Goal: Task Accomplishment & Management: Use online tool/utility

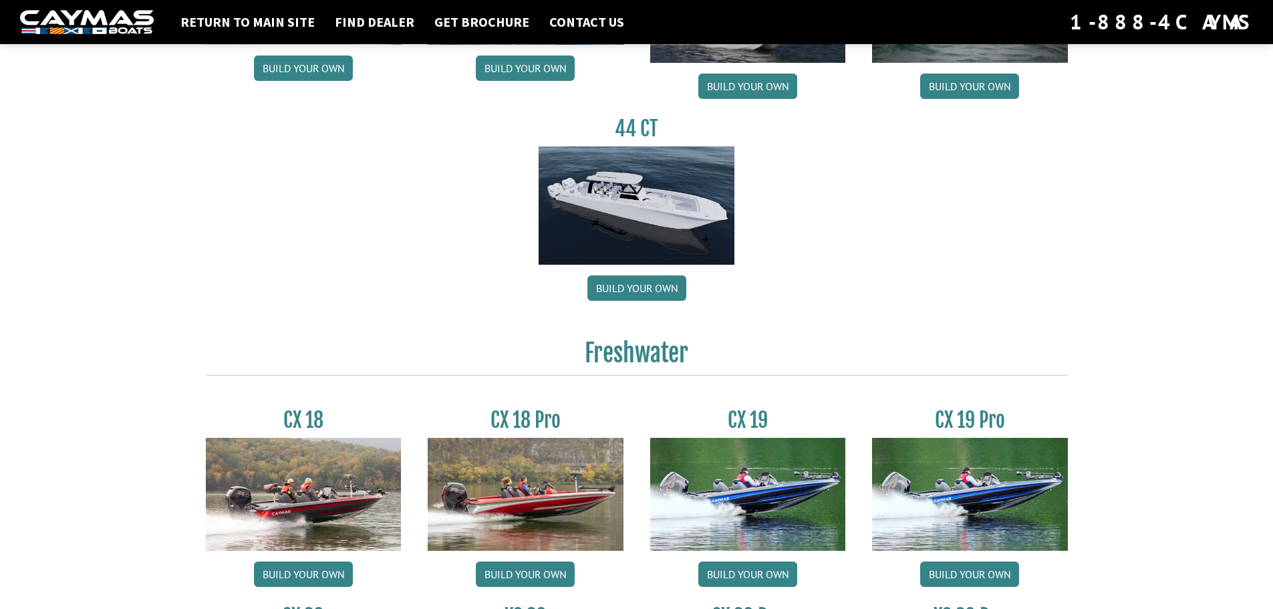
scroll to position [1069, 0]
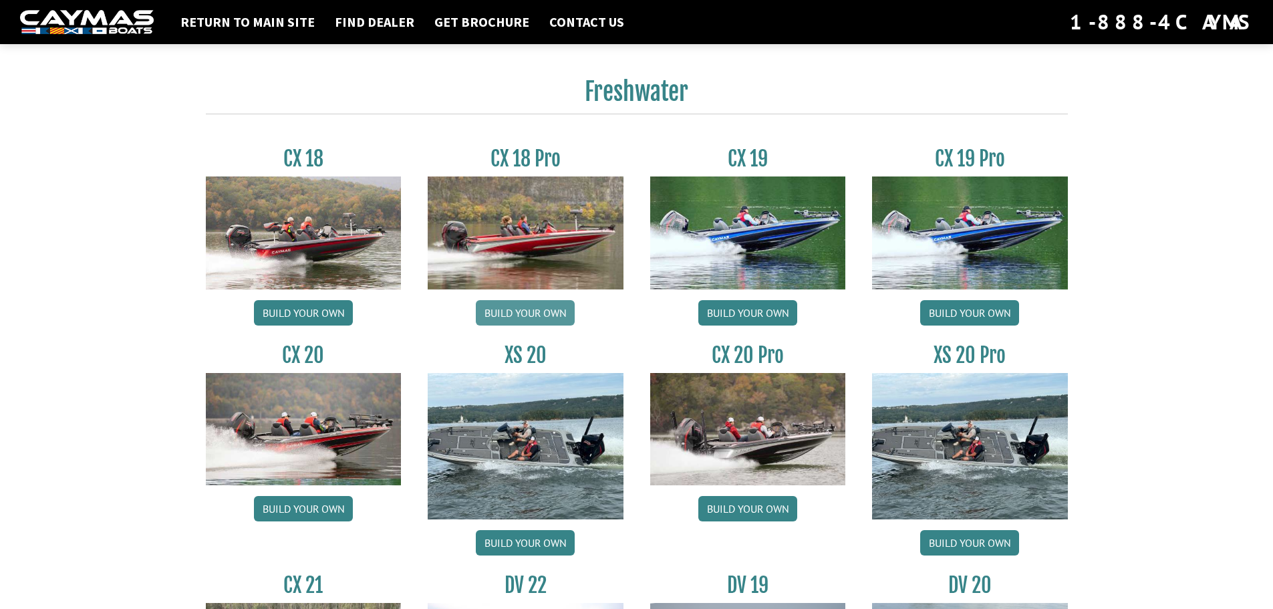
click at [511, 313] on link "Build your own" at bounding box center [525, 312] width 99 height 25
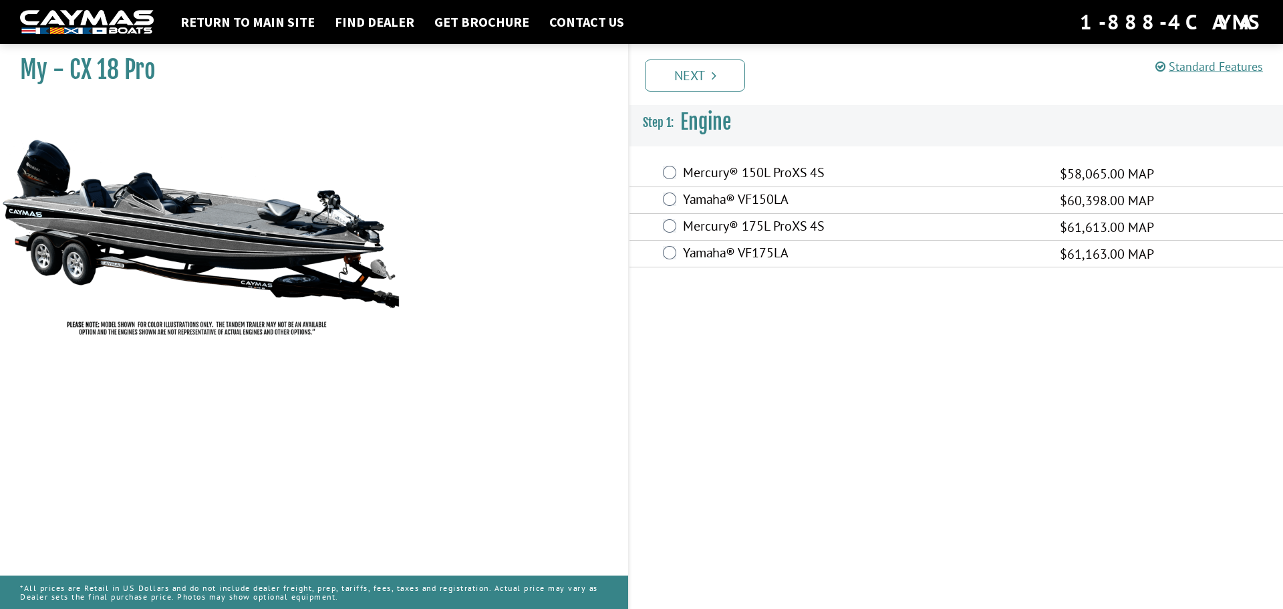
click at [739, 225] on label "Mercury® 175L ProXS 4S" at bounding box center [863, 227] width 360 height 19
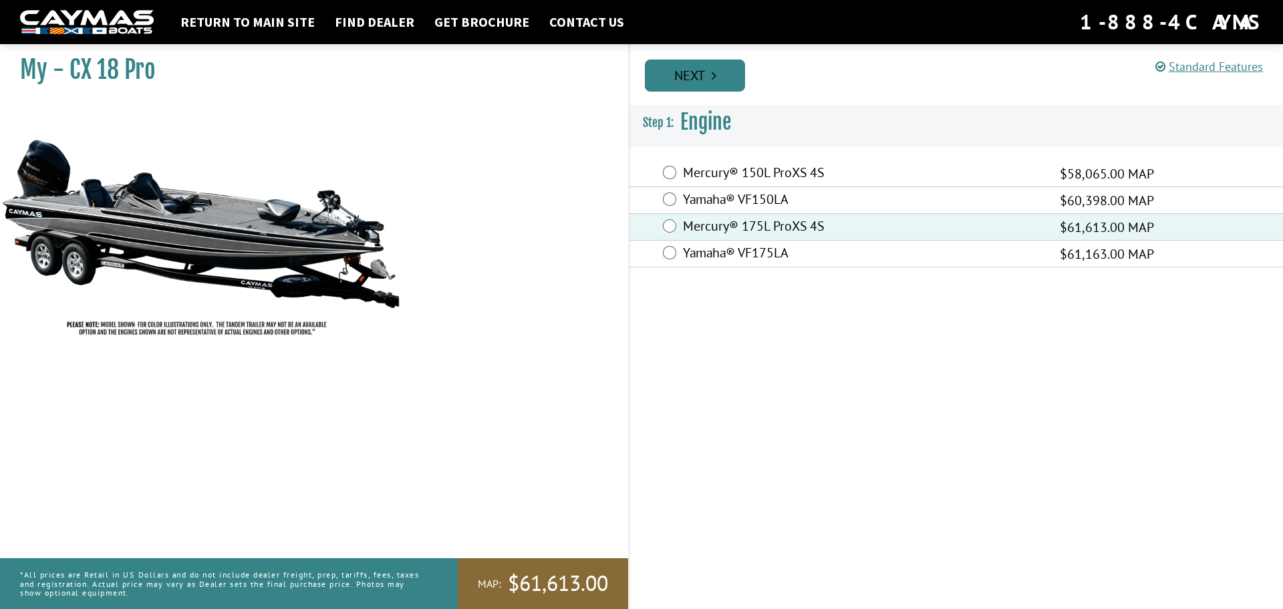
click at [717, 76] on link "Next" at bounding box center [695, 75] width 100 height 32
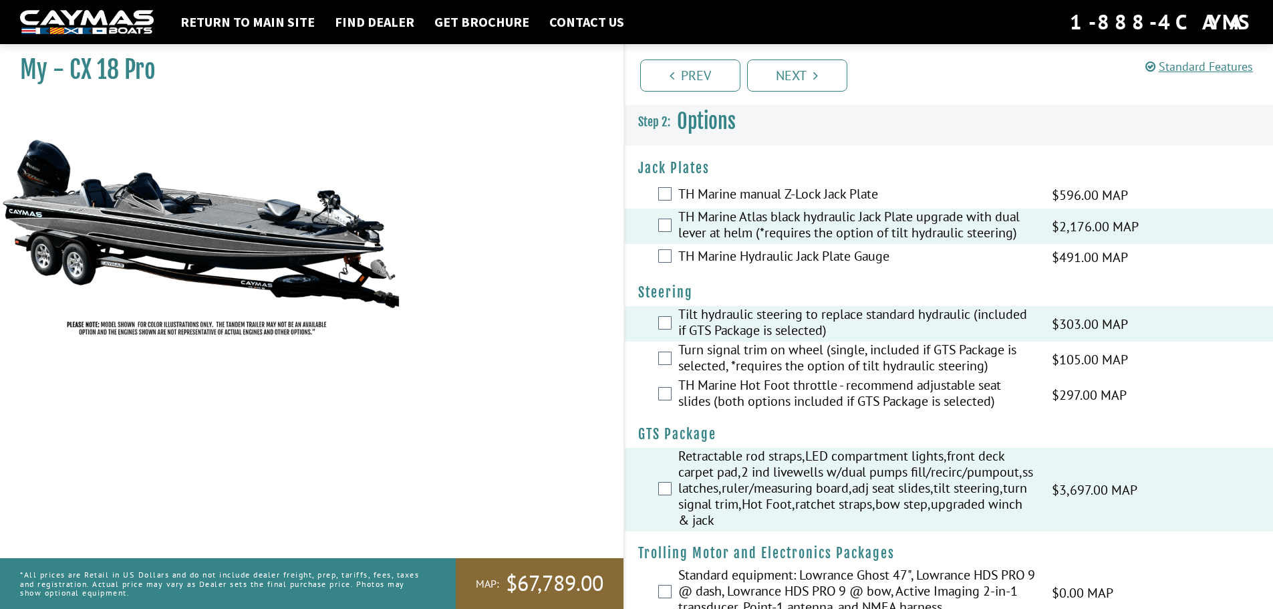
click at [672, 358] on div "Turn signal trim on wheel (single, included if GTS Package is selected, *requir…" at bounding box center [949, 359] width 649 height 35
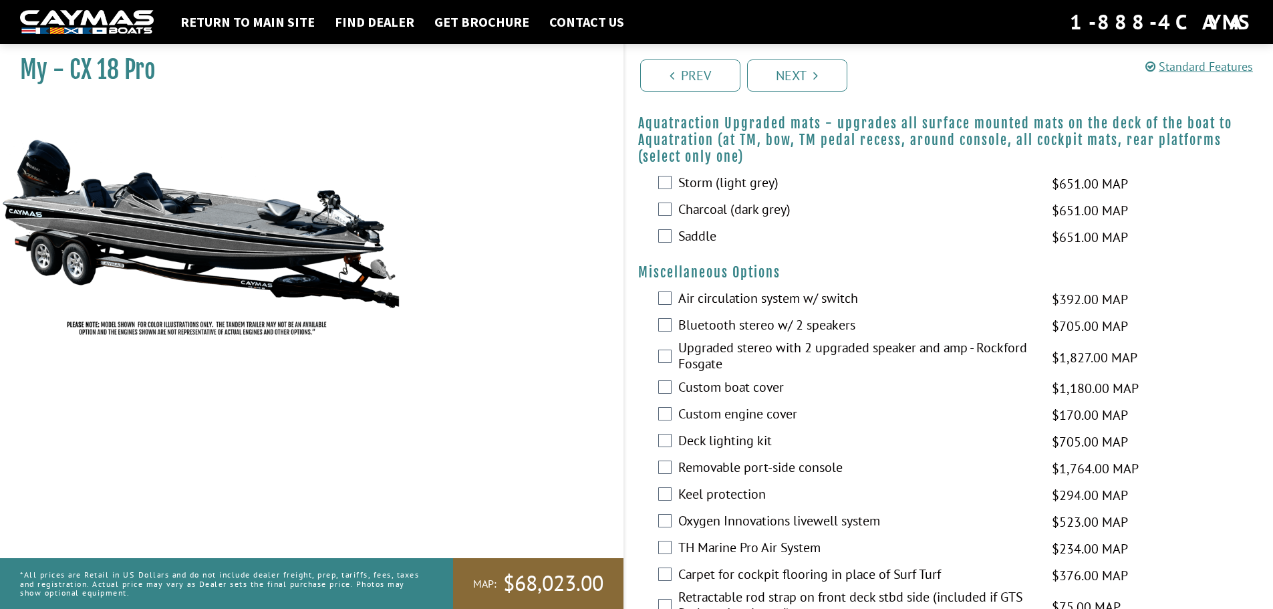
scroll to position [1069, 0]
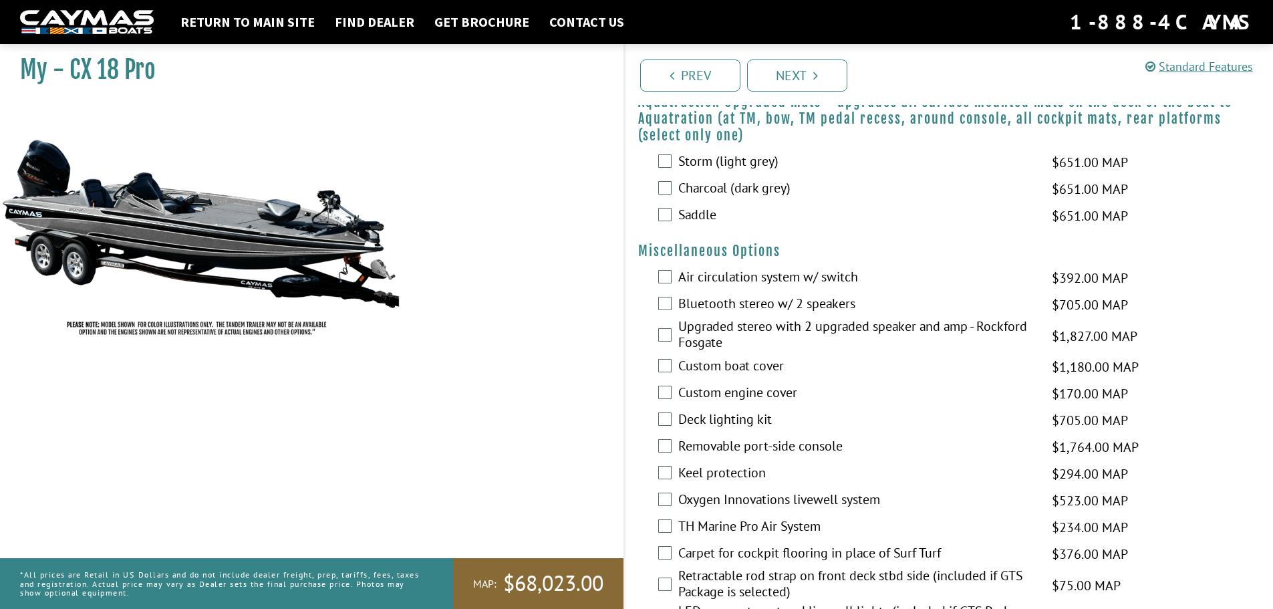
click at [704, 365] on label "Custom boat cover" at bounding box center [856, 367] width 357 height 19
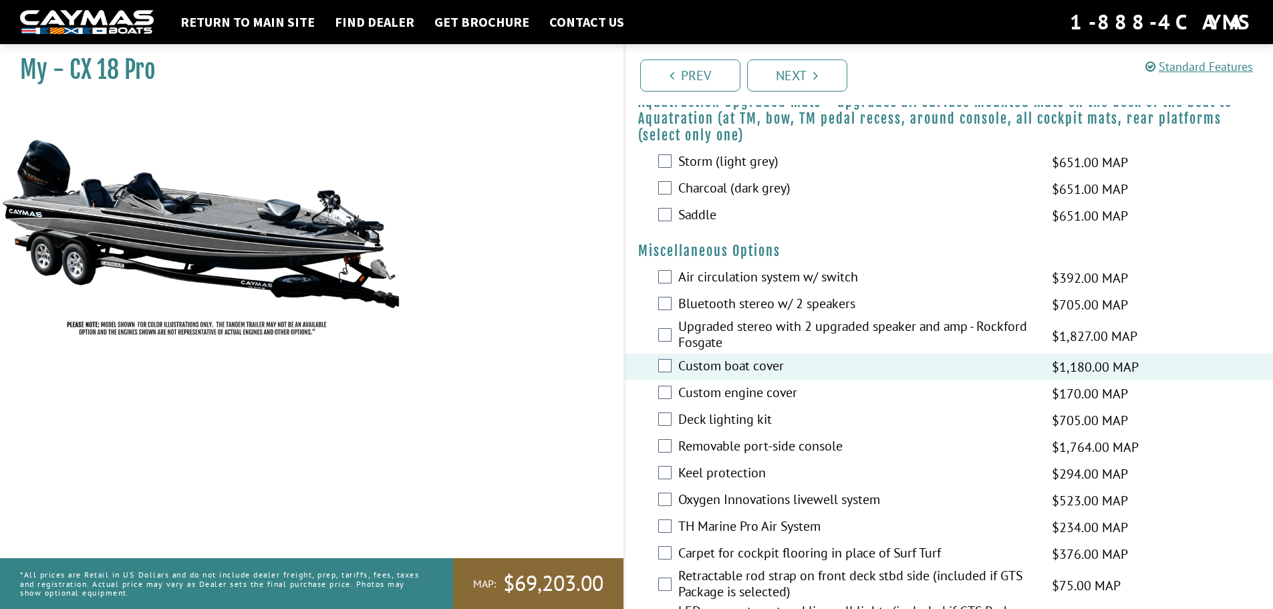
click at [726, 416] on label "Deck lighting kit" at bounding box center [856, 420] width 357 height 19
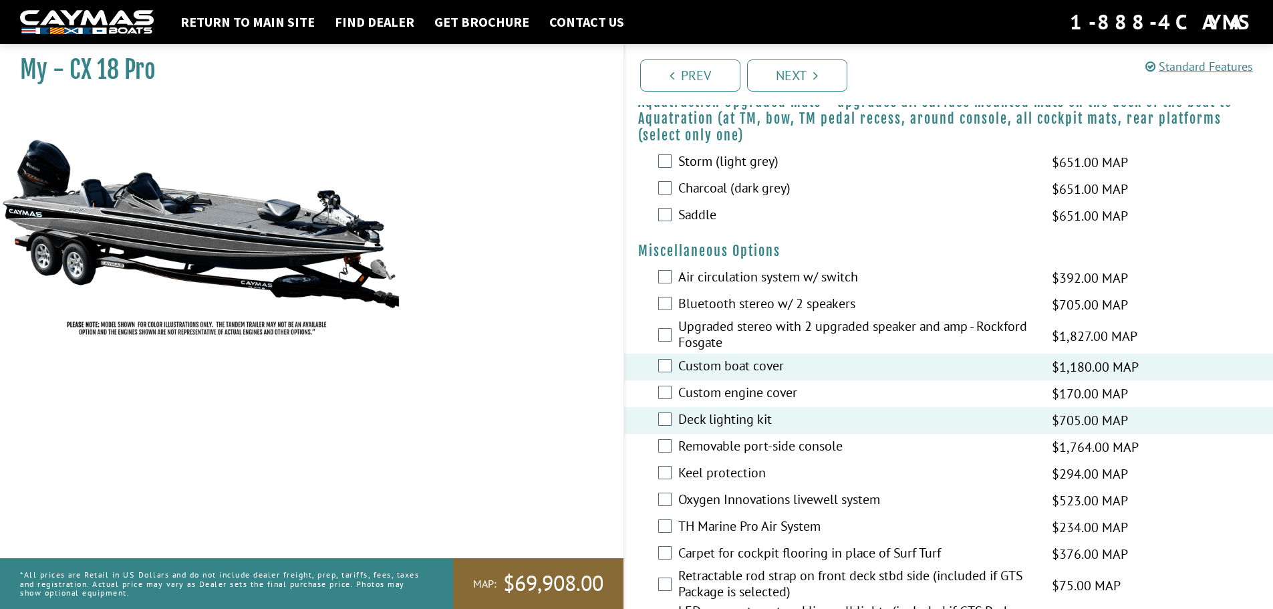
click at [712, 446] on label "Removable port-side console" at bounding box center [856, 447] width 357 height 19
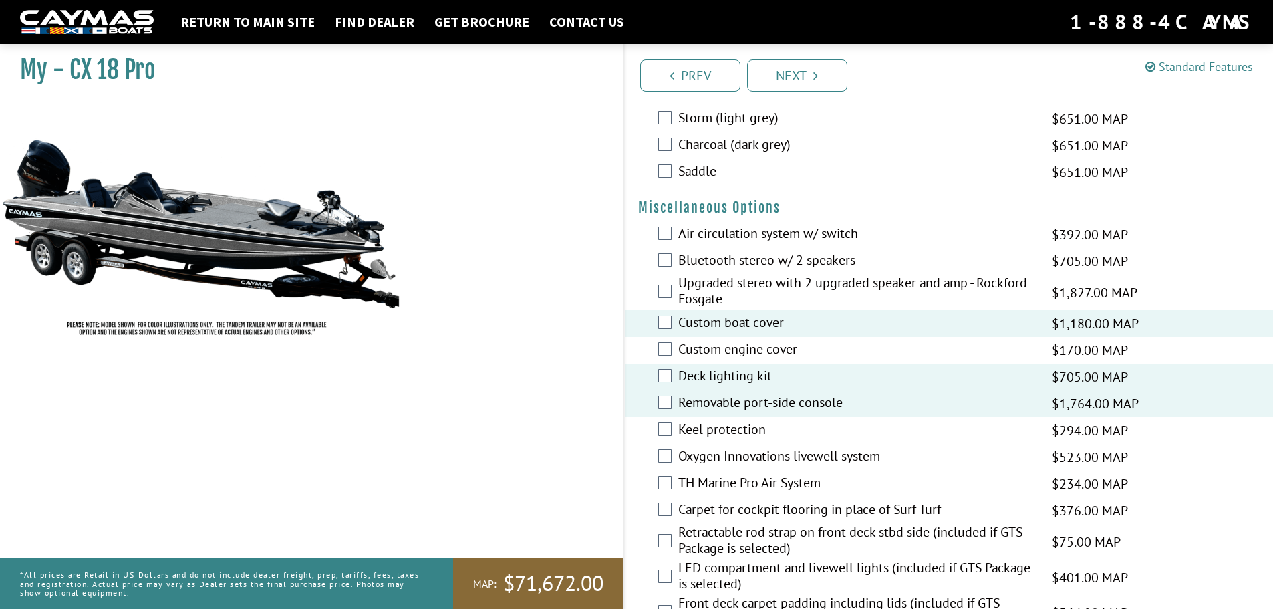
scroll to position [1136, 0]
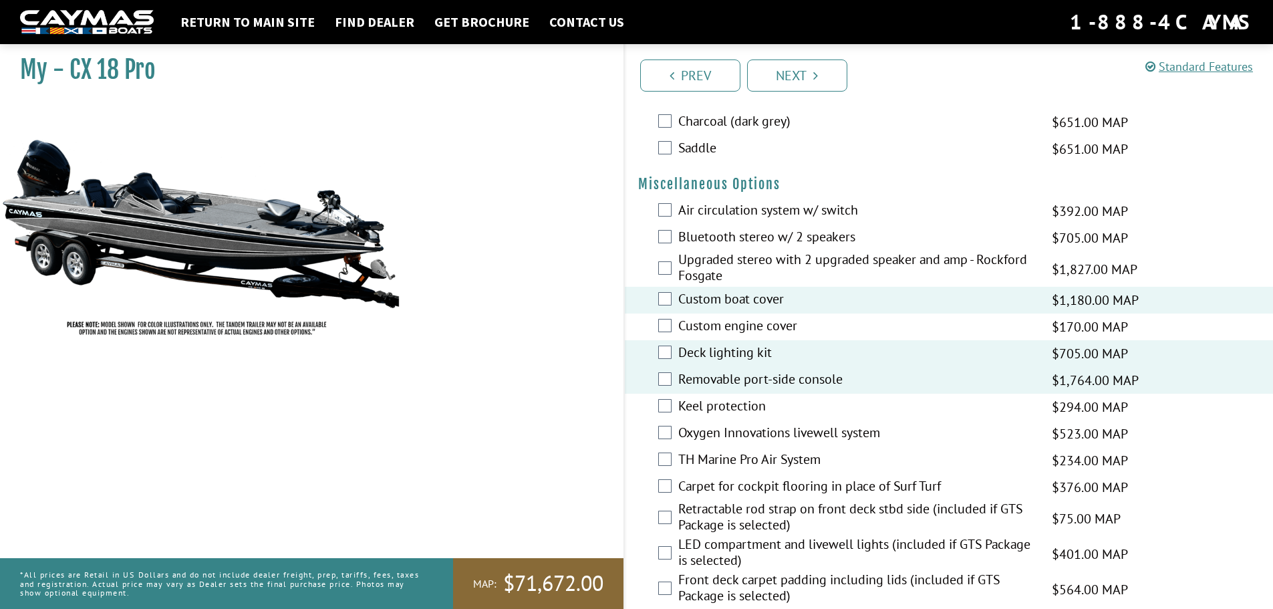
click at [717, 408] on label "Keel protection" at bounding box center [856, 407] width 357 height 19
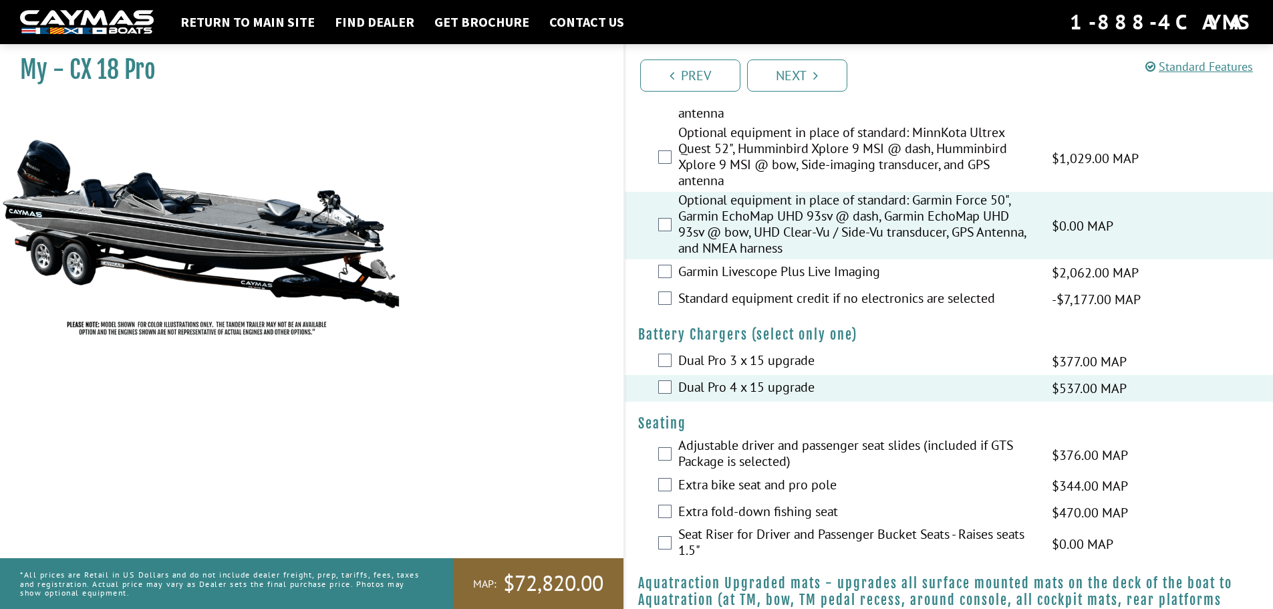
scroll to position [602, 0]
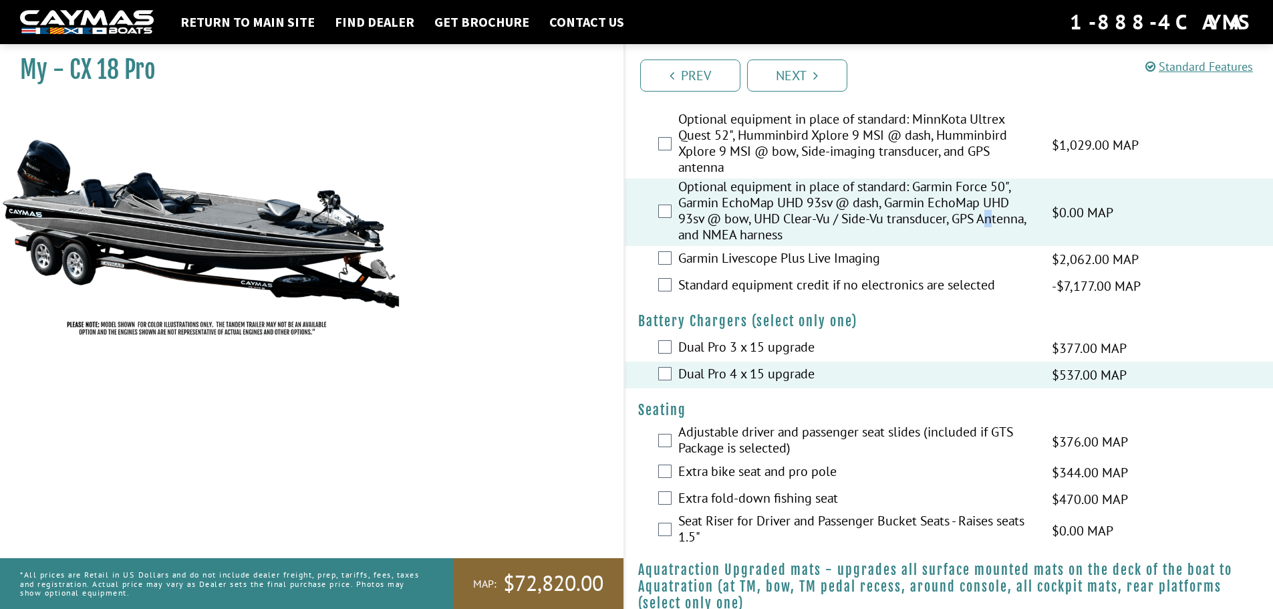
click at [1000, 221] on label "Optional equipment in place of standard: Garmin Force 50", Garmin EchoMap UHD 9…" at bounding box center [856, 212] width 357 height 68
click at [836, 232] on label "Optional equipment in place of standard: Garmin Force 50", Garmin EchoMap UHD 9…" at bounding box center [856, 212] width 357 height 68
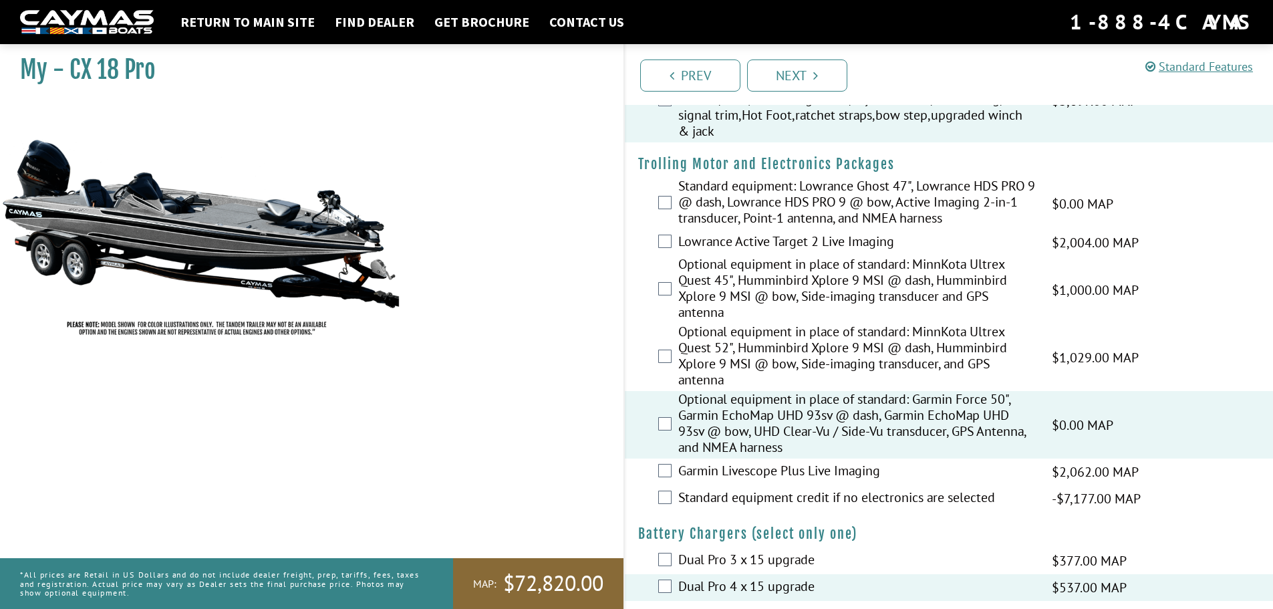
scroll to position [535, 0]
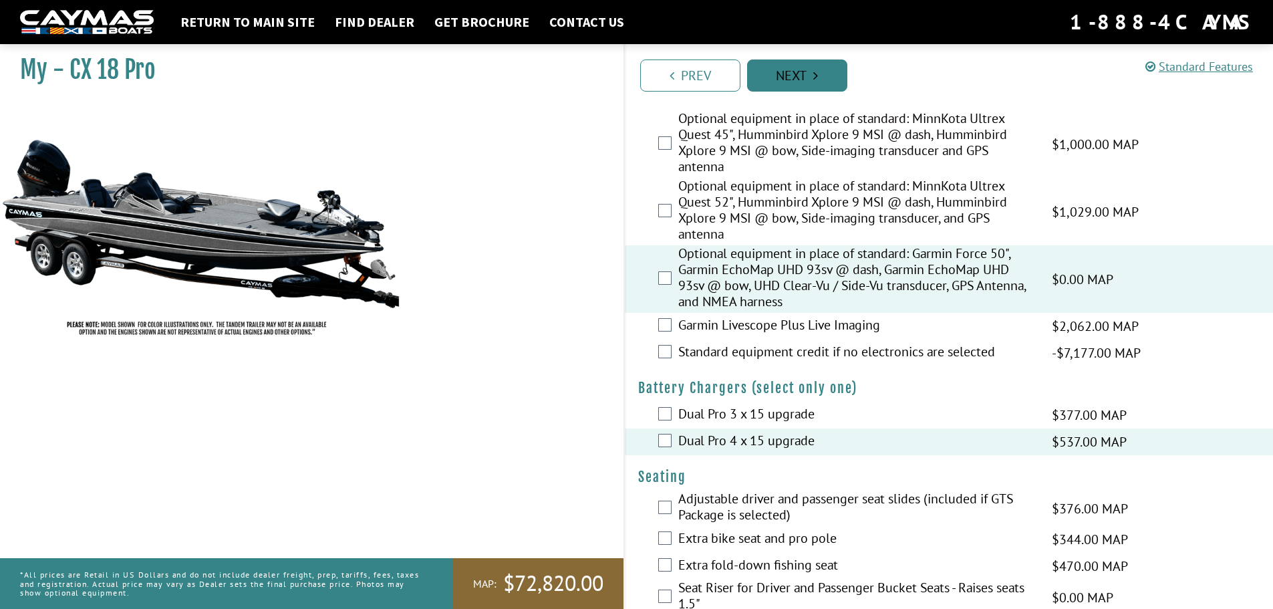
click at [778, 77] on link "Next" at bounding box center [797, 75] width 100 height 32
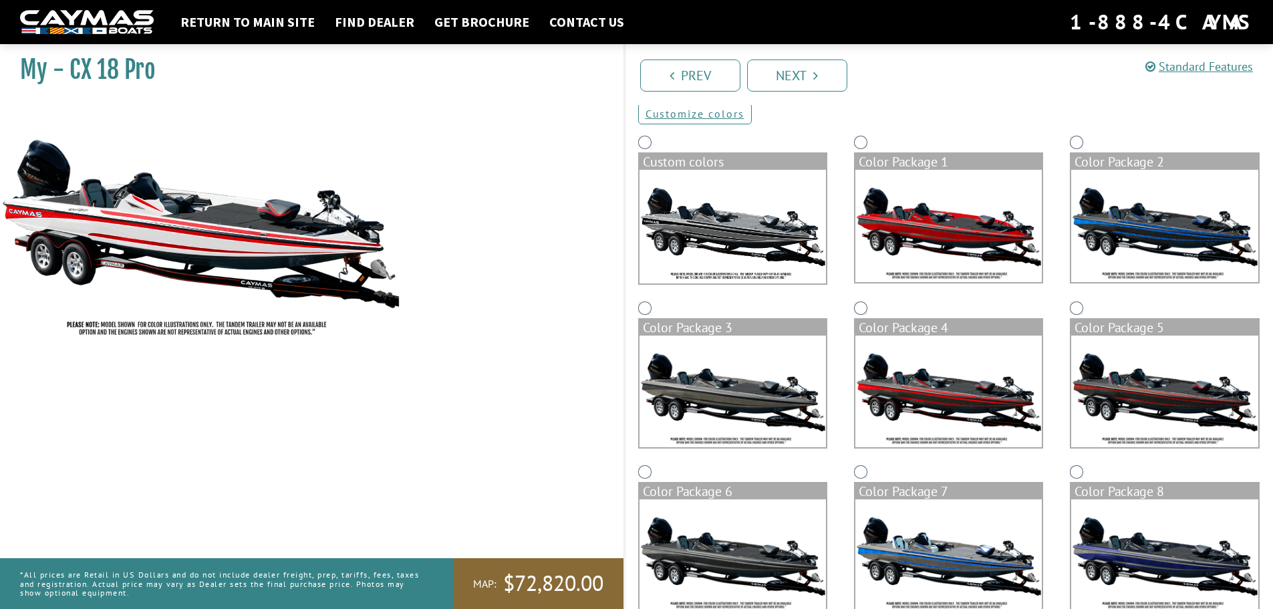
scroll to position [0, 0]
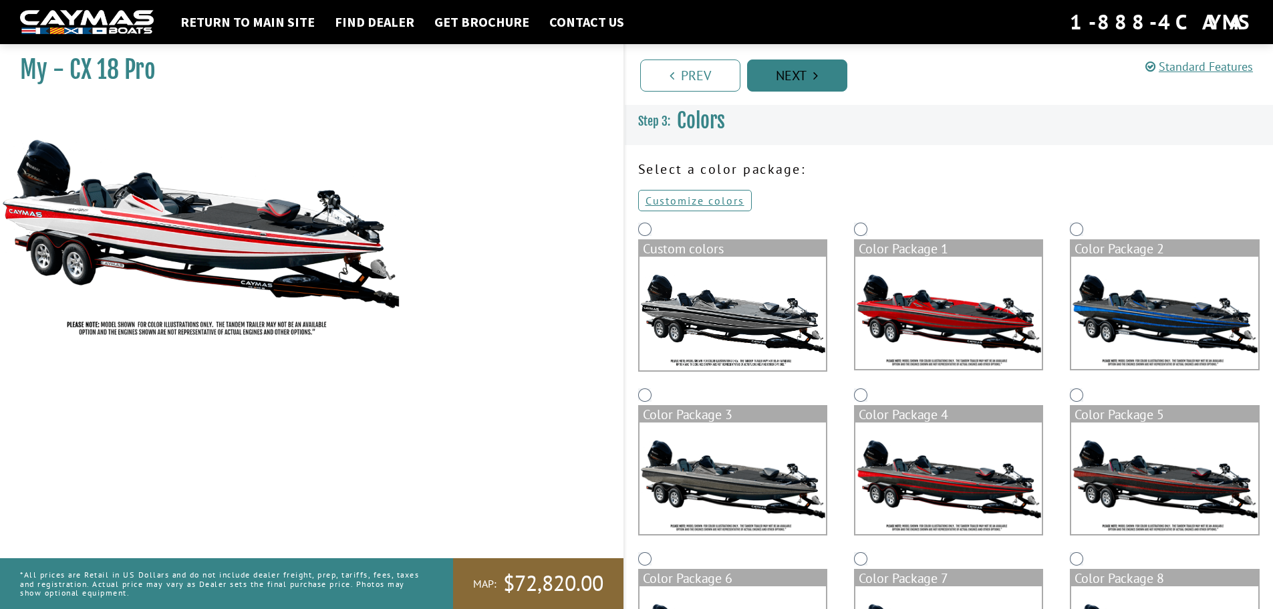
click at [793, 77] on link "Next" at bounding box center [797, 75] width 100 height 32
